Goal: Information Seeking & Learning: Find specific fact

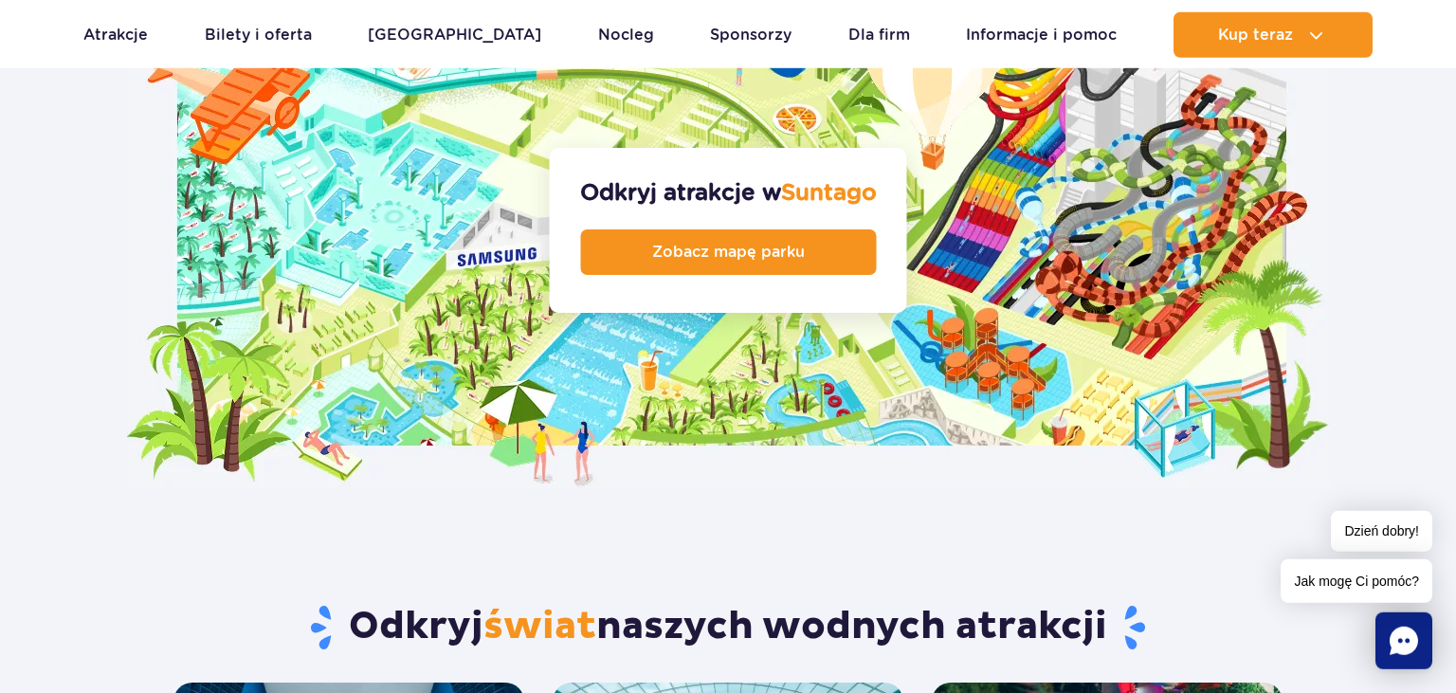
scroll to position [2101, 0]
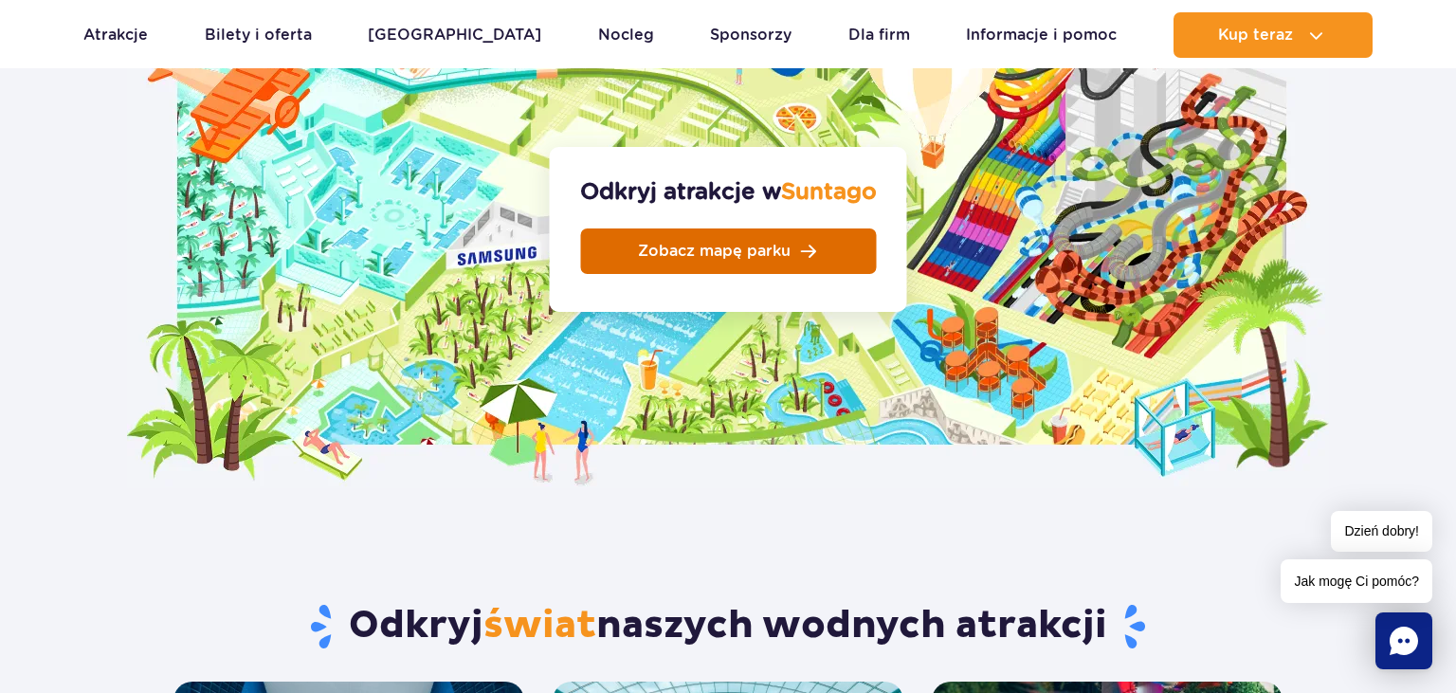
click at [747, 244] on span "Zobacz mapę parku" at bounding box center [714, 251] width 153 height 15
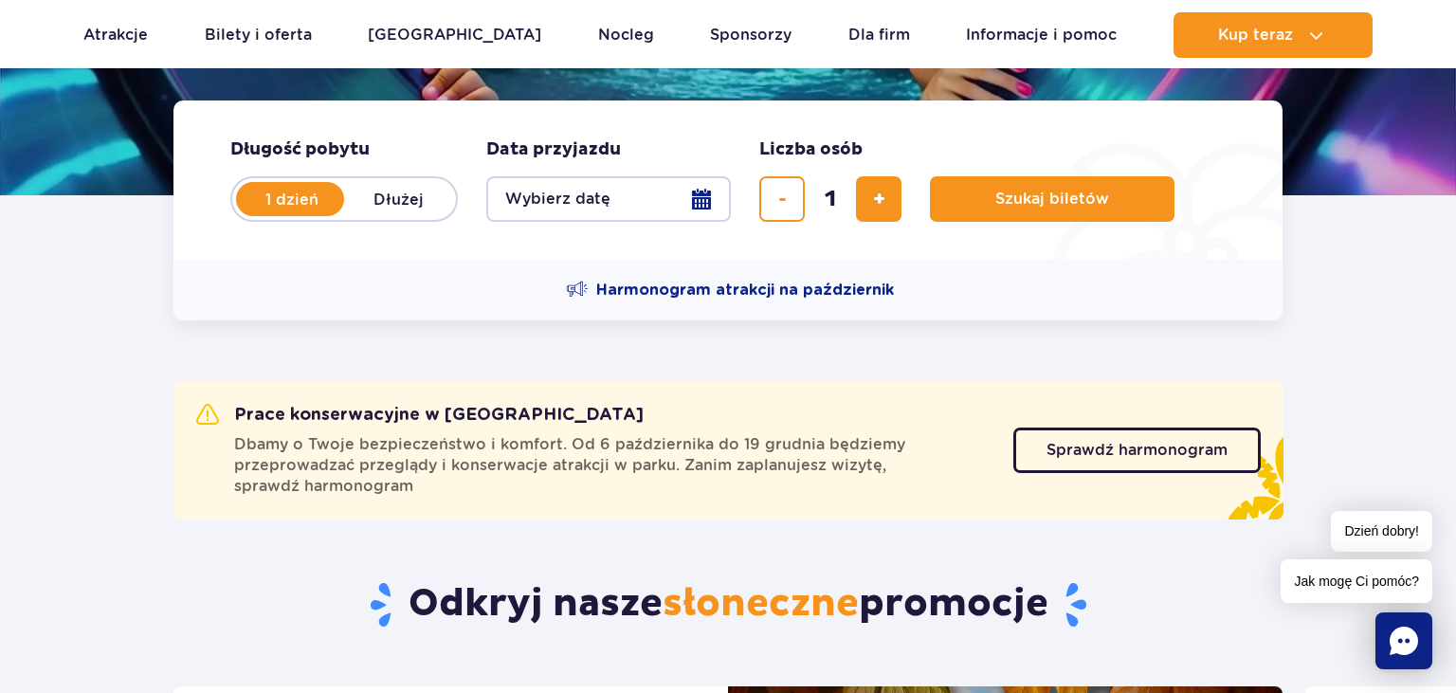
scroll to position [0, 0]
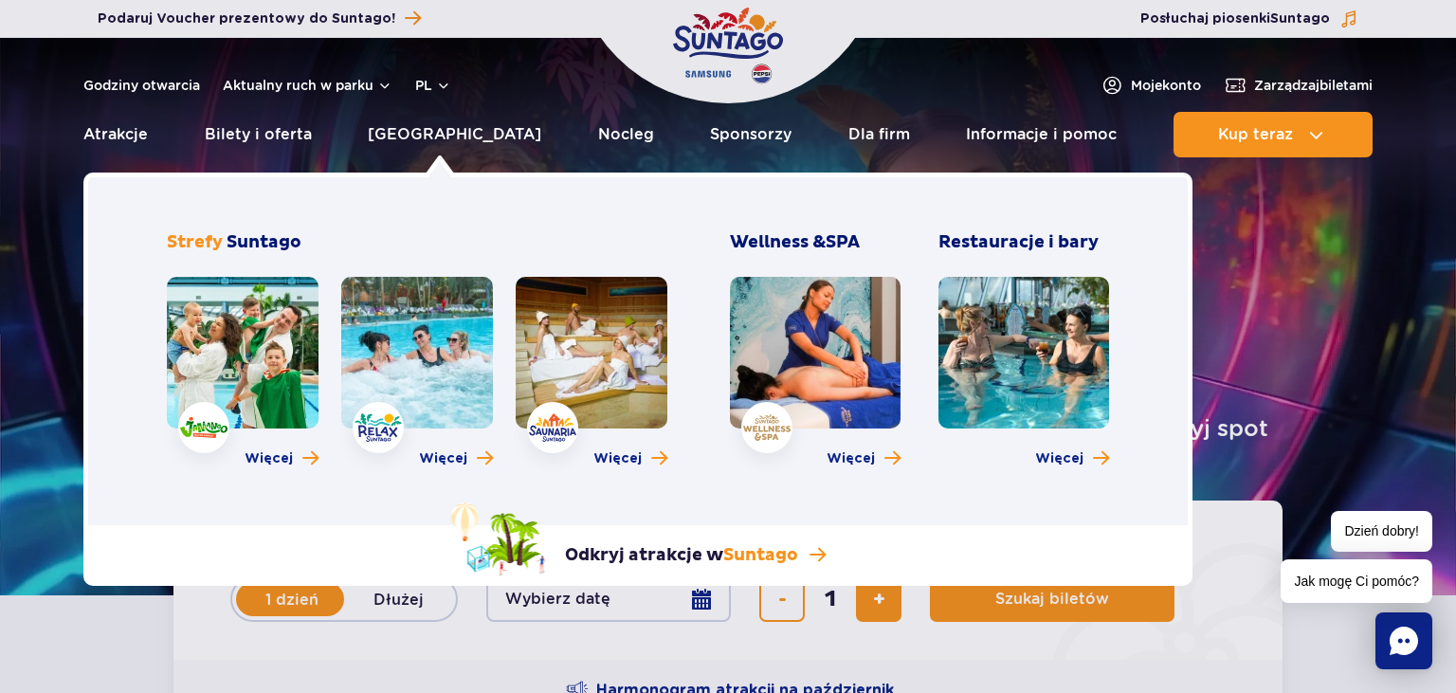
click at [456, 366] on link at bounding box center [417, 353] width 152 height 152
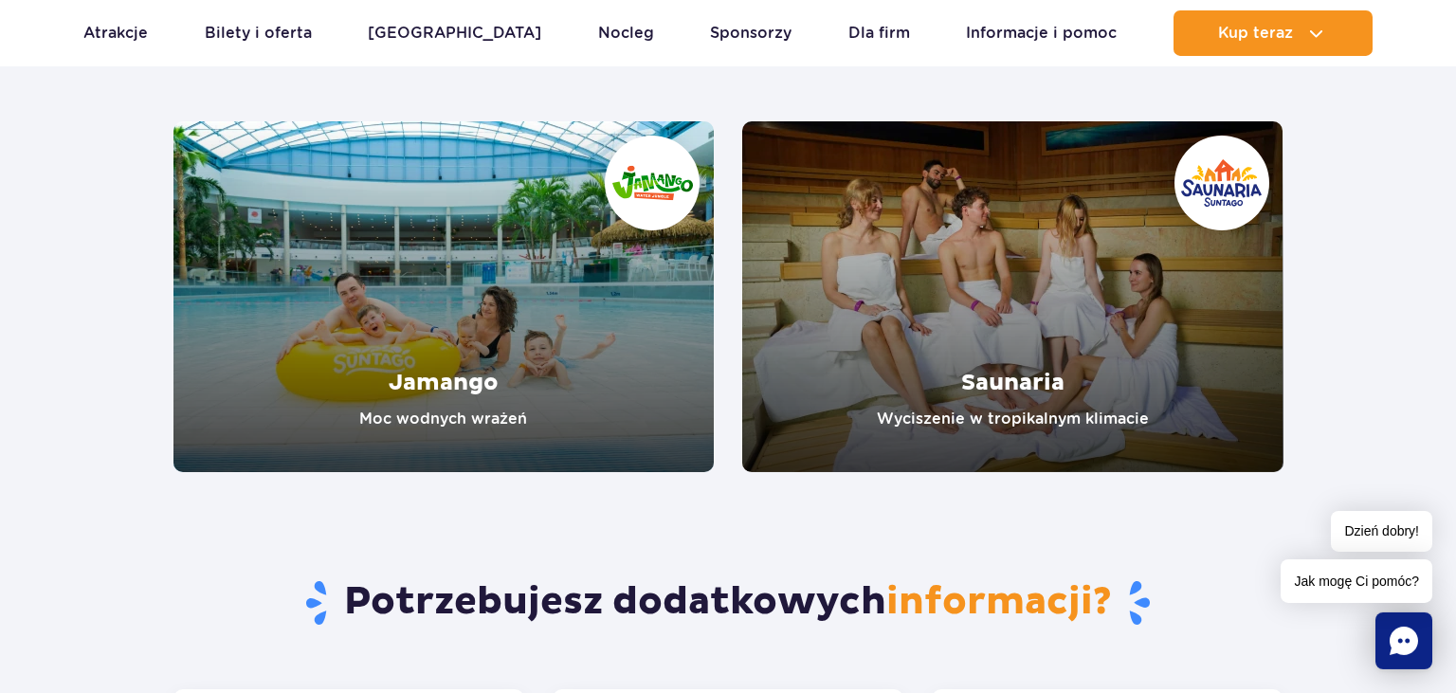
scroll to position [3102, 0]
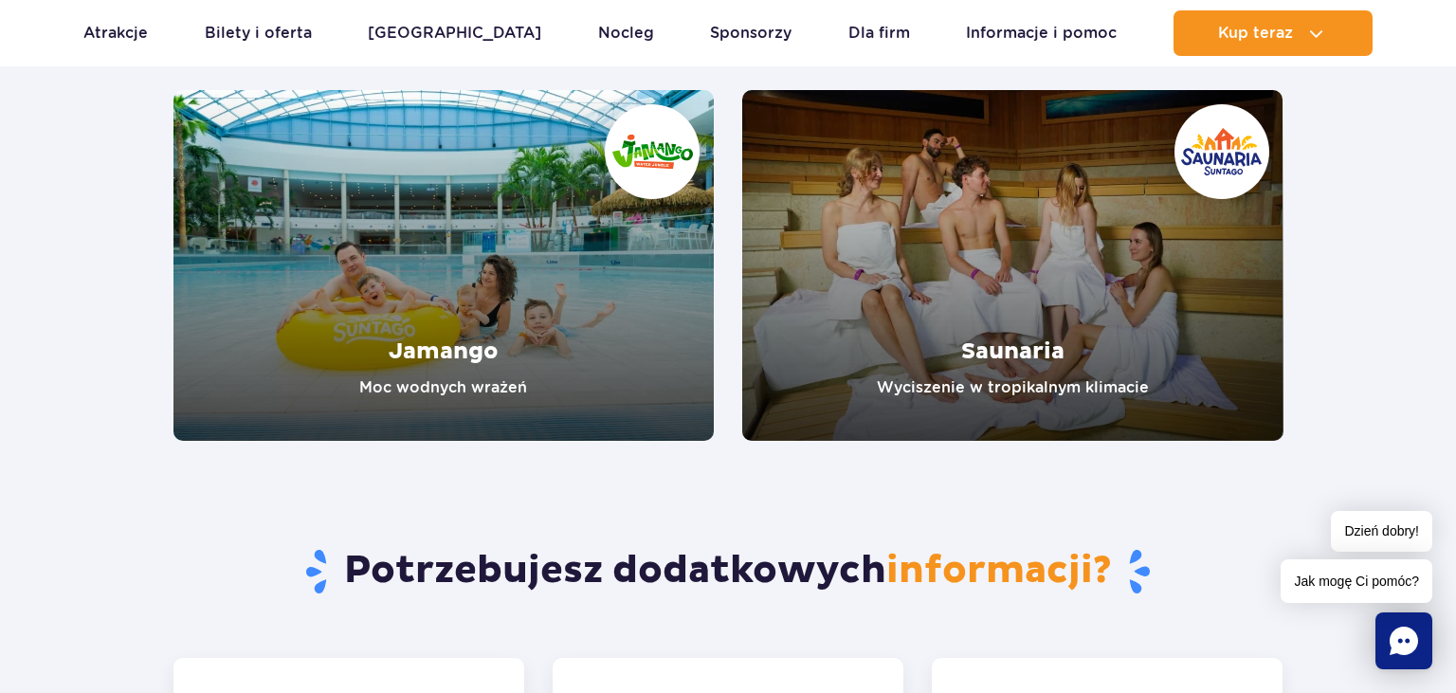
click at [514, 347] on link "Jamango" at bounding box center [443, 265] width 541 height 351
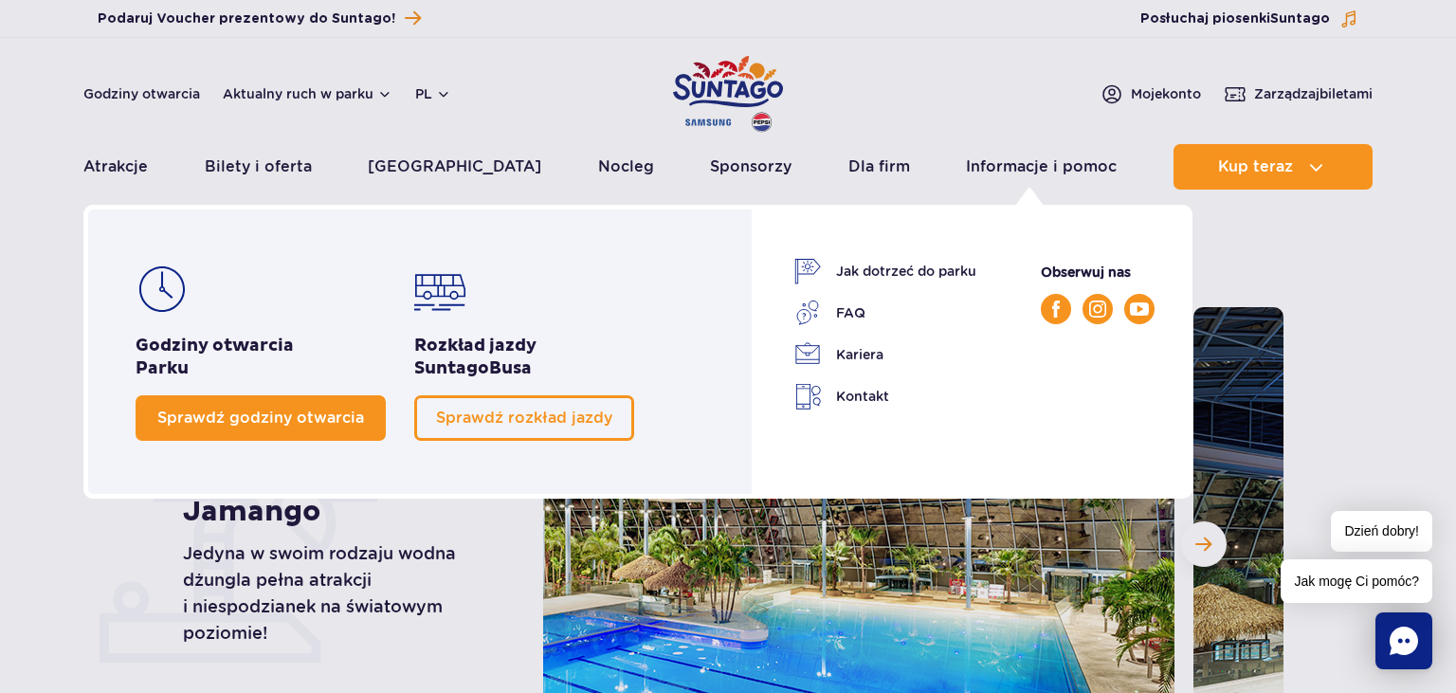
click at [262, 415] on span "Sprawdź godziny otwarcia" at bounding box center [260, 417] width 207 height 18
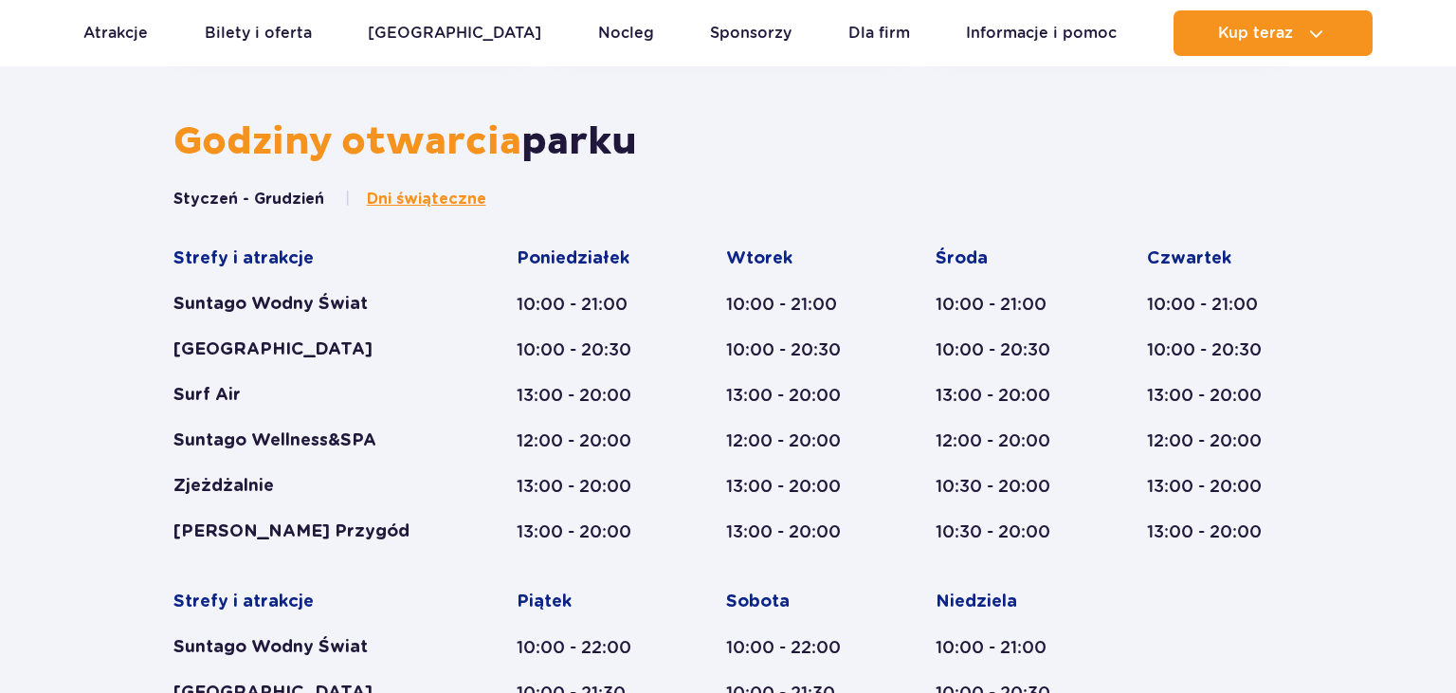
scroll to position [1006, 0]
click at [394, 203] on span "Dni świąteczne" at bounding box center [426, 199] width 119 height 21
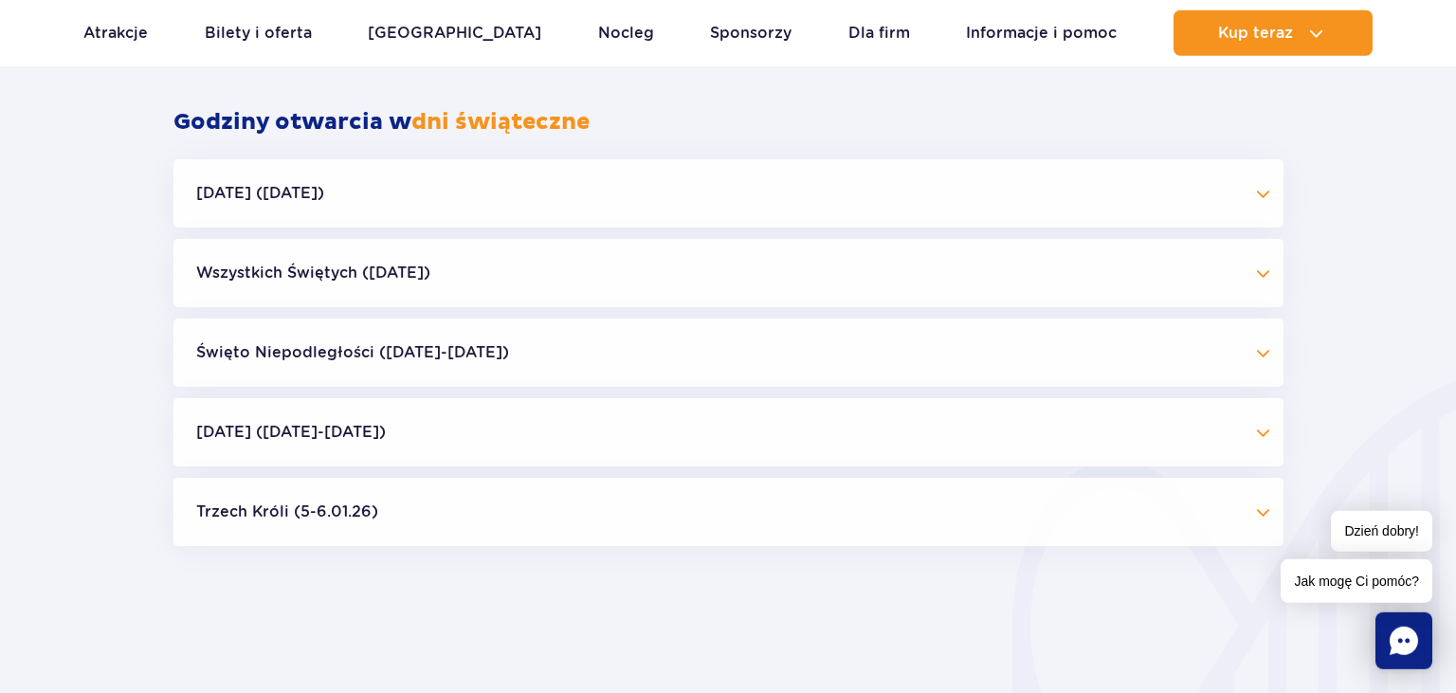
scroll to position [1835, 0]
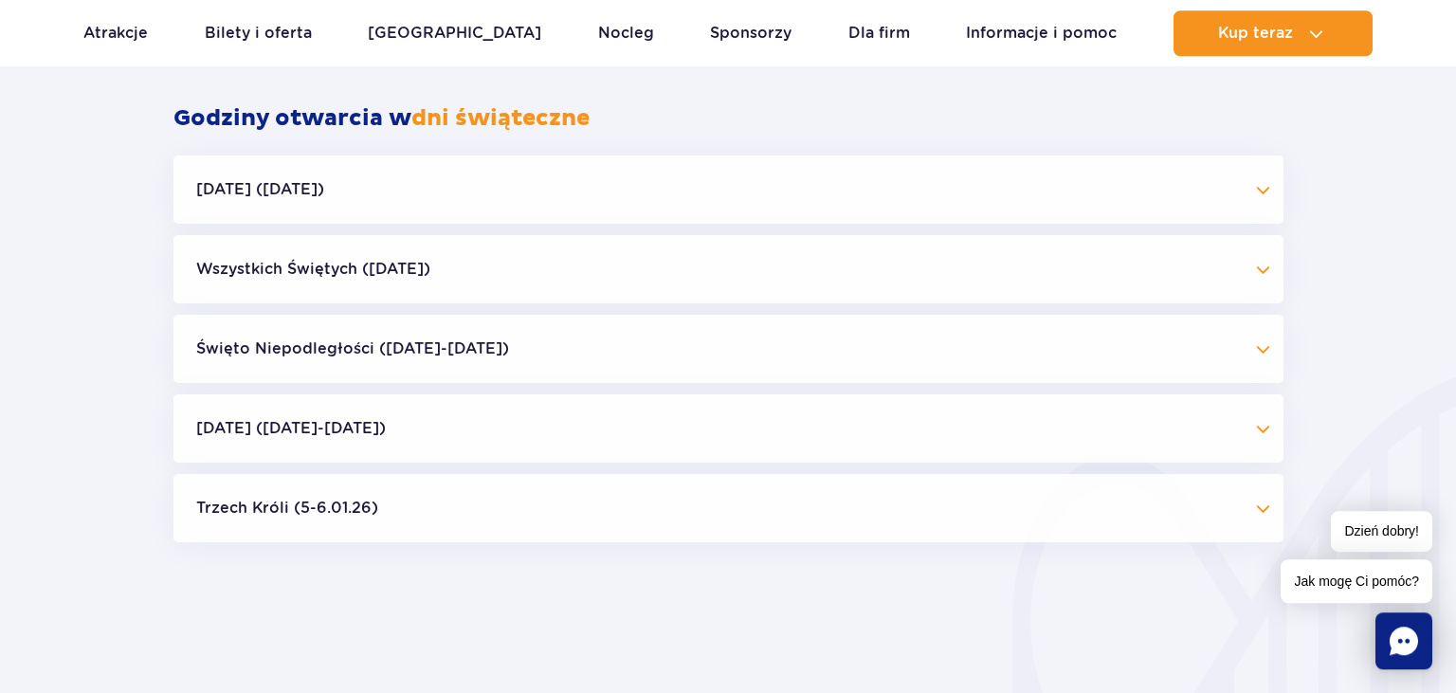
click at [1264, 354] on button "Święto Niepodległości ([DATE]-[DATE])" at bounding box center [728, 349] width 1110 height 68
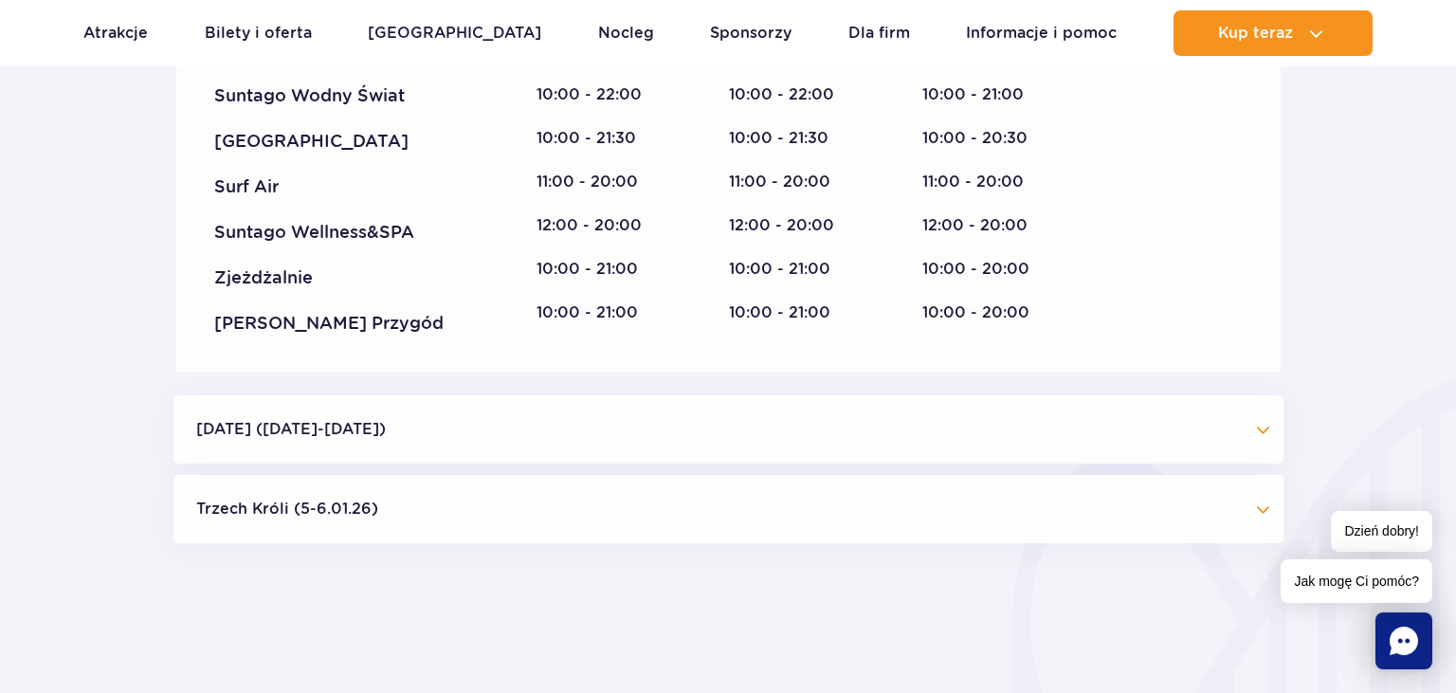
scroll to position [2235, 0]
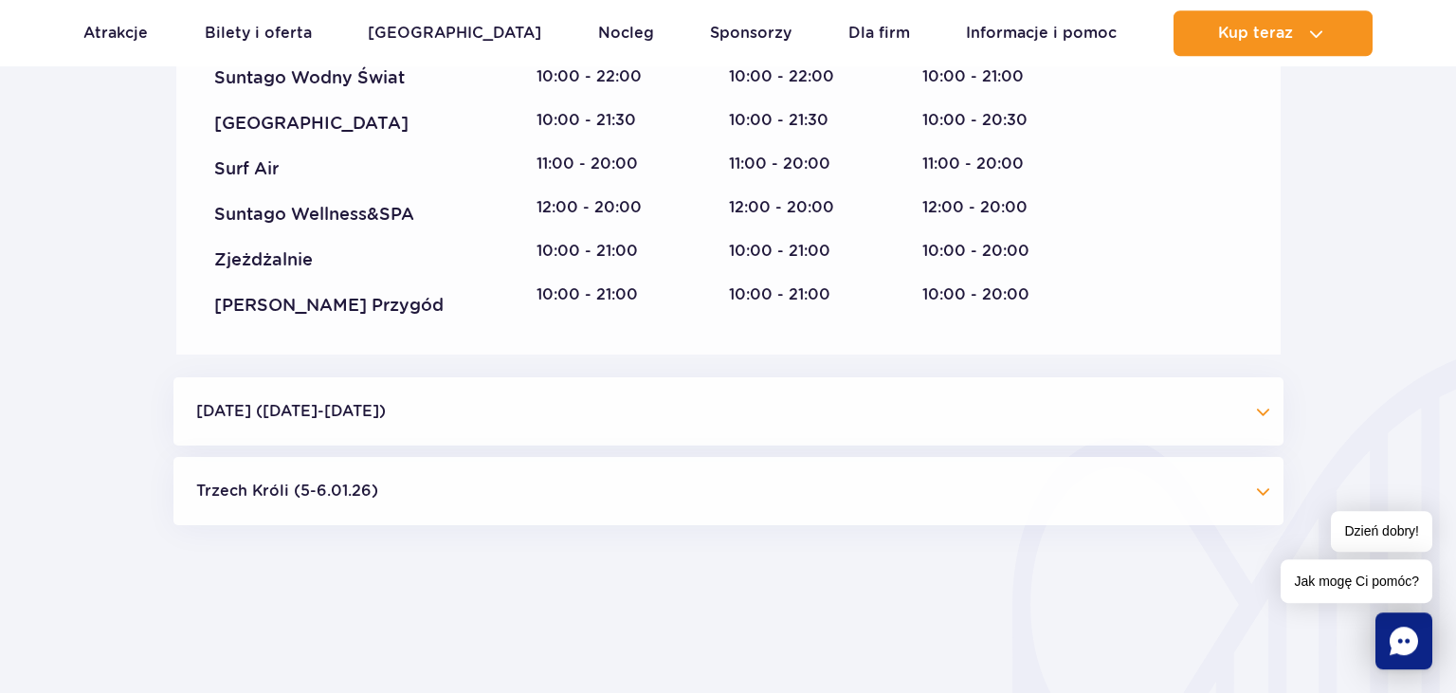
click at [1262, 499] on button "Trzech Króli (5-6.01.26)" at bounding box center [728, 491] width 1110 height 68
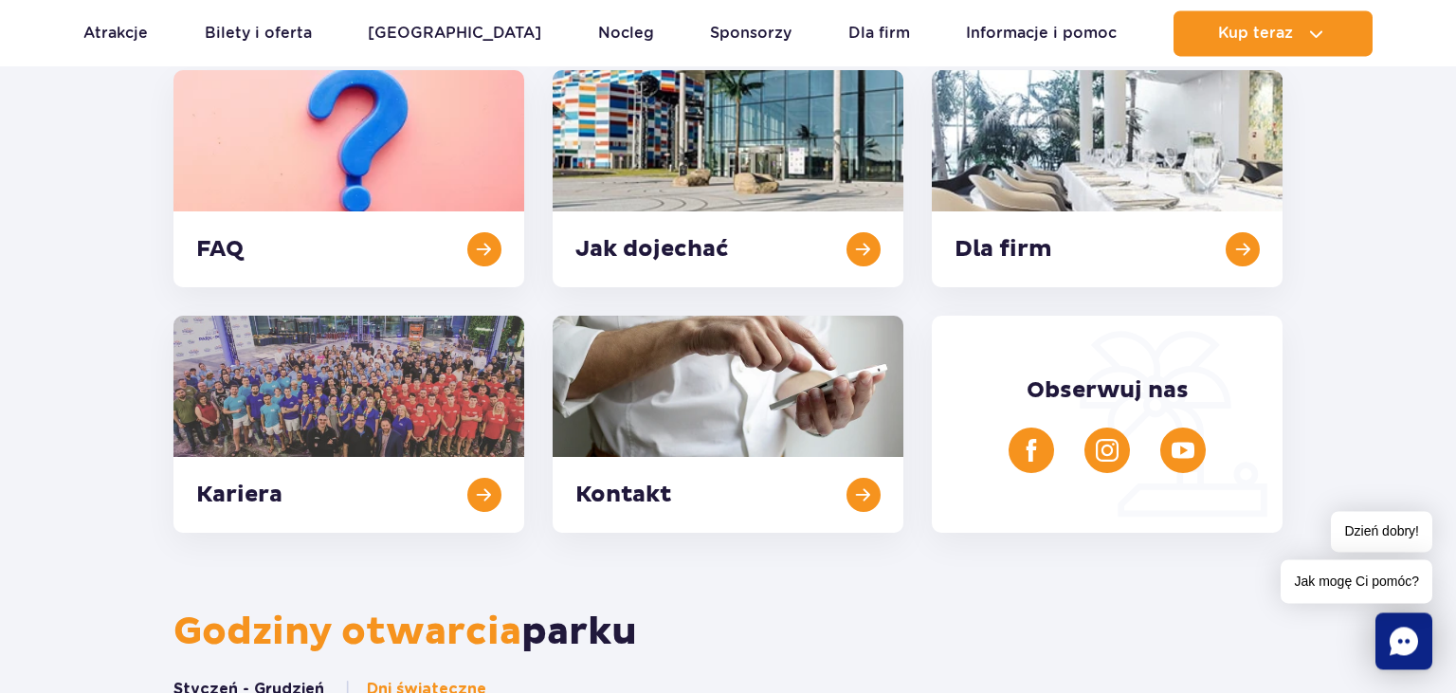
scroll to position [400, 0]
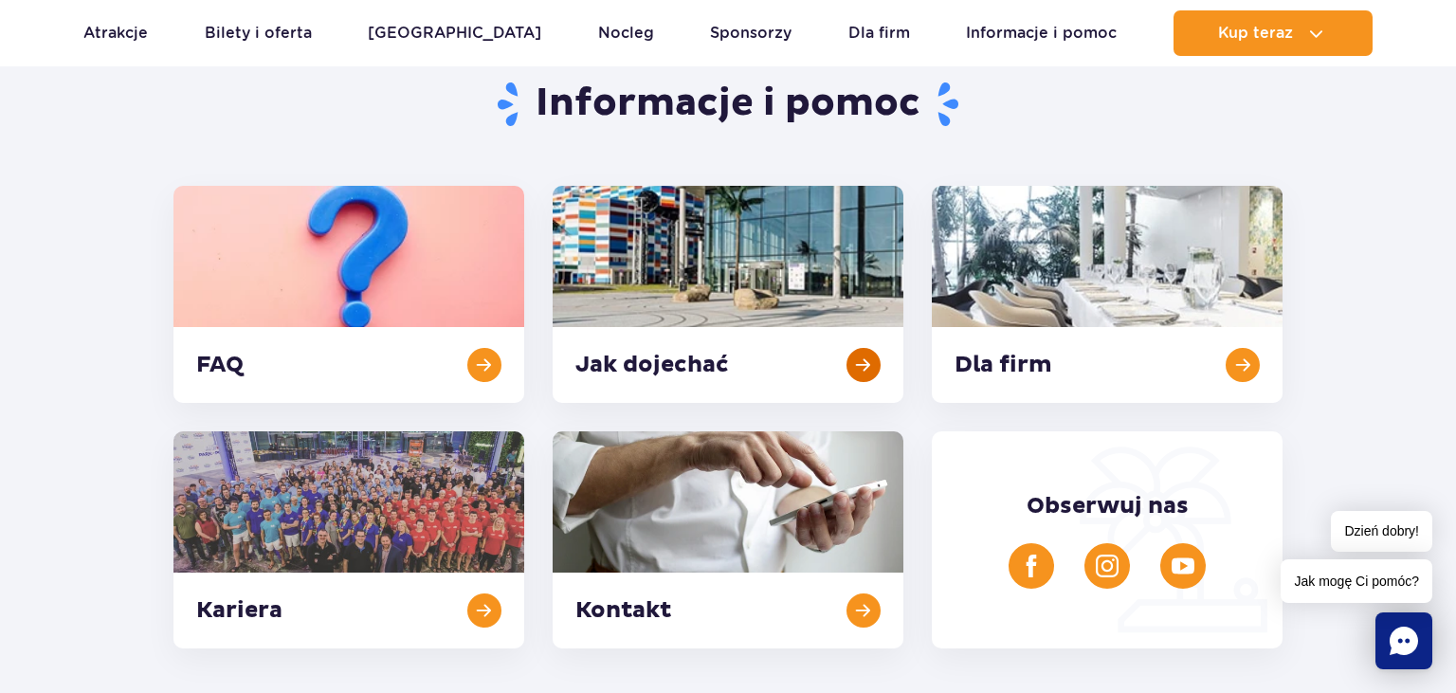
click at [684, 365] on link at bounding box center [728, 294] width 351 height 217
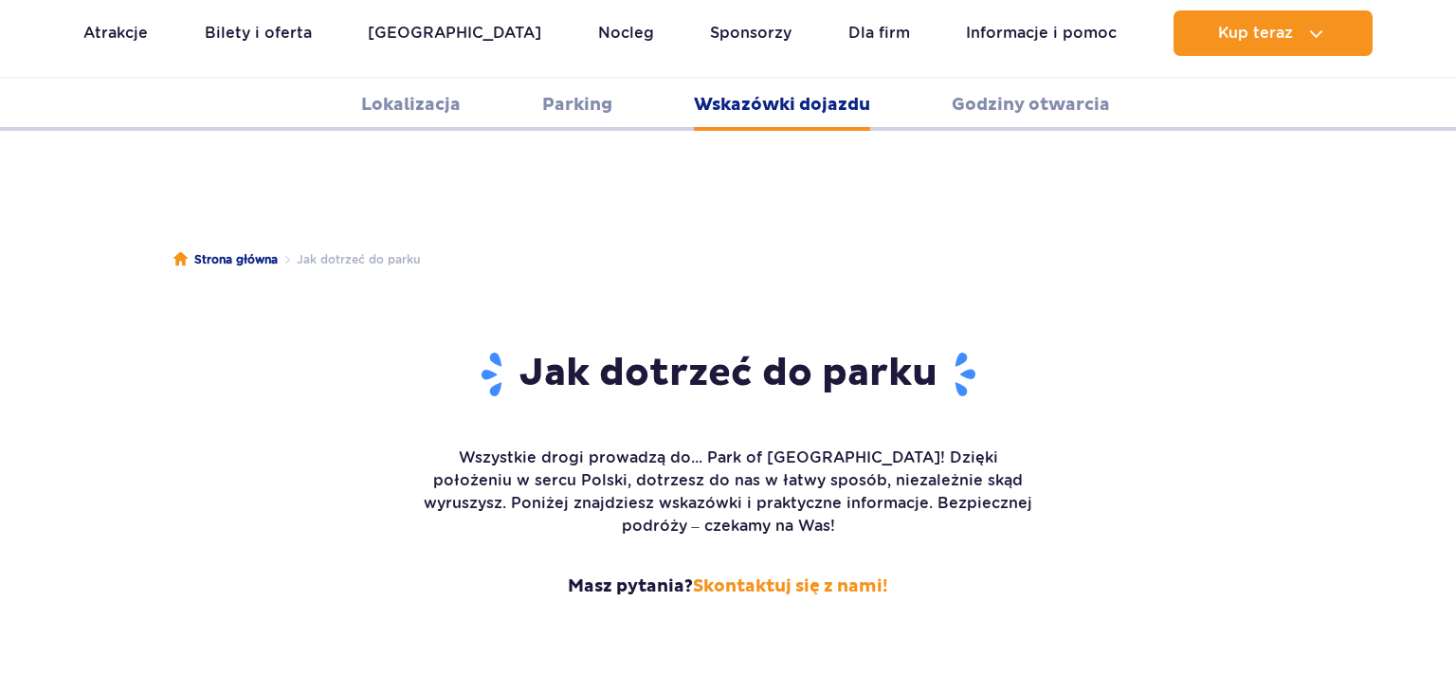
scroll to position [2522, 0]
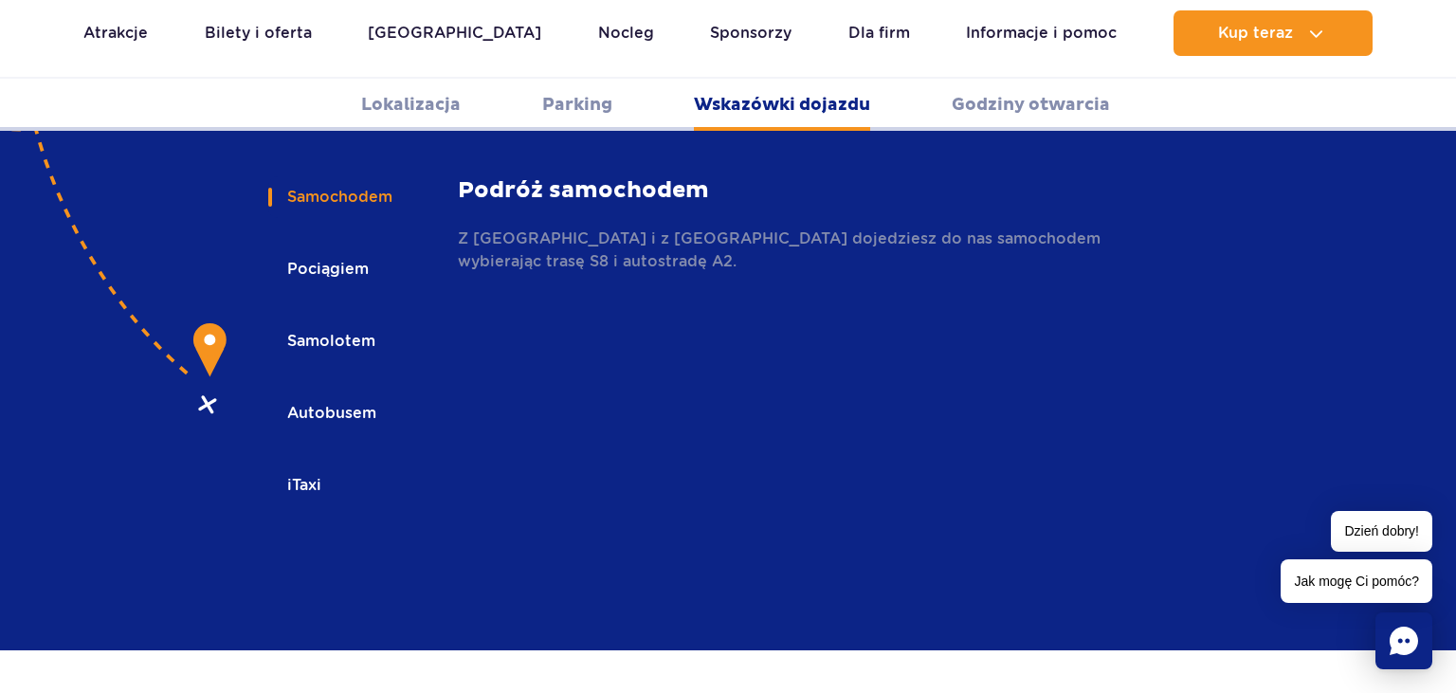
scroll to position [2222, 0]
